Goal: Task Accomplishment & Management: Manage account settings

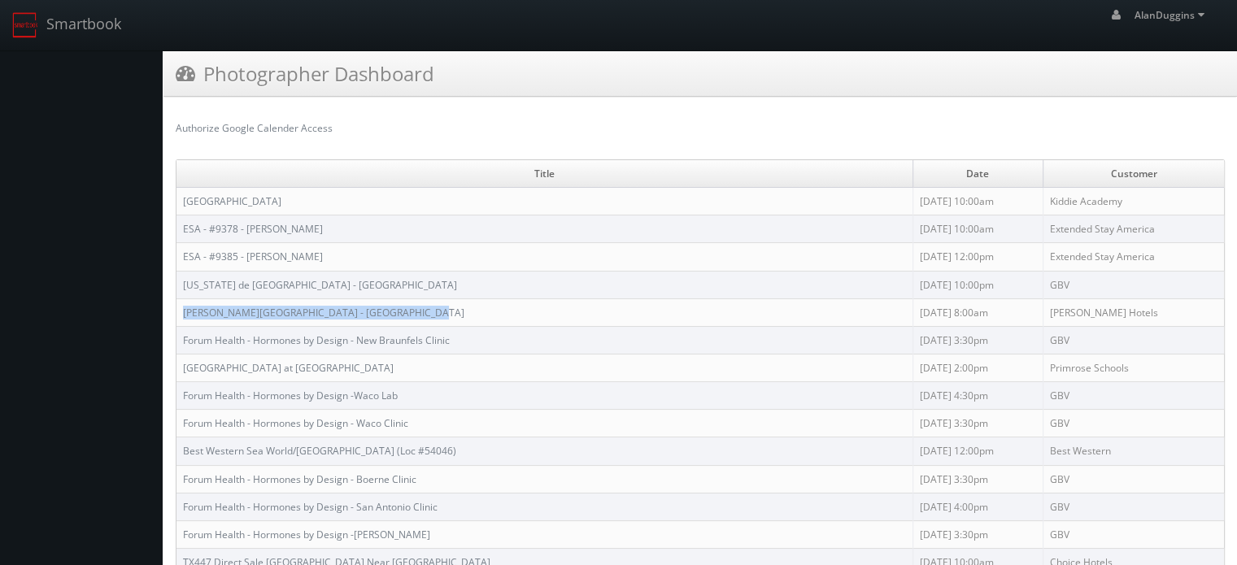
drag, startPoint x: 419, startPoint y: 311, endPoint x: 185, endPoint y: 320, distance: 234.4
click at [185, 320] on td "[PERSON_NAME][GEOGRAPHIC_DATA] - [GEOGRAPHIC_DATA]" at bounding box center [544, 312] width 736 height 28
copy link "[PERSON_NAME][GEOGRAPHIC_DATA] - [GEOGRAPHIC_DATA]"
click at [321, 308] on link "[PERSON_NAME][GEOGRAPHIC_DATA] - [GEOGRAPHIC_DATA]" at bounding box center [323, 313] width 281 height 14
